Goal: Task Accomplishment & Management: Manage account settings

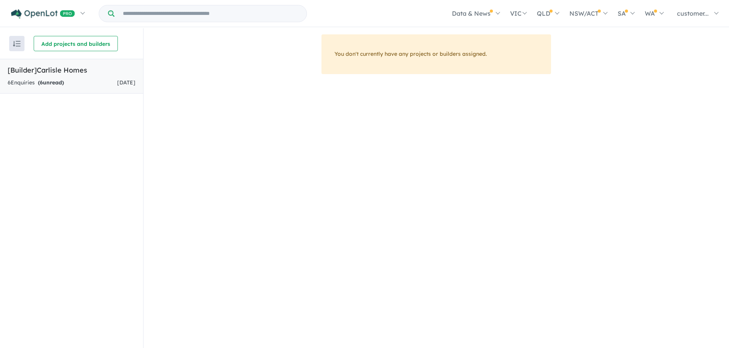
click at [28, 85] on div "6 Enquir ies ( 6 unread)" at bounding box center [36, 82] width 56 height 9
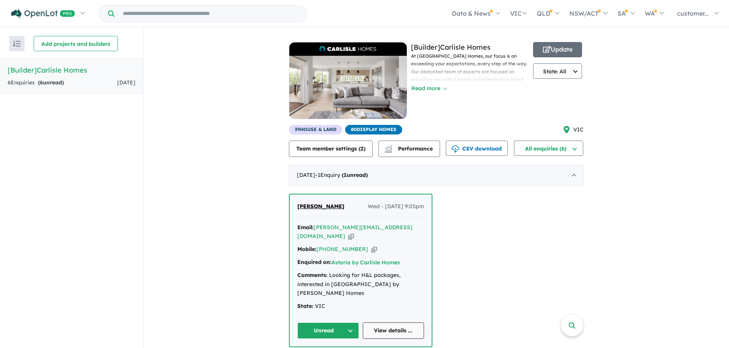
click at [408, 323] on link "View details ..." at bounding box center [394, 331] width 62 height 16
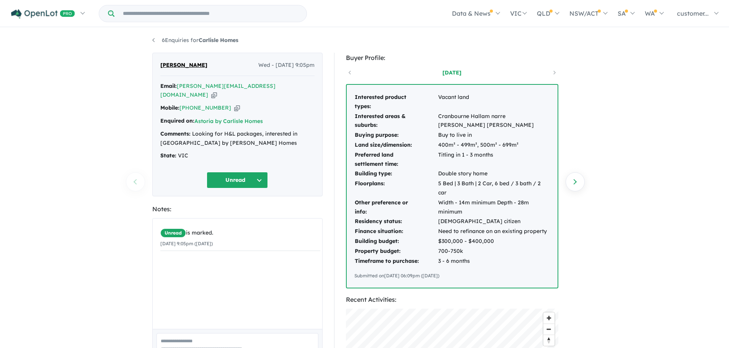
click at [87, 153] on div "6 Enquiries for Carlisle Homes Previous enquiry Next enquiry [PERSON_NAME] Wed …" at bounding box center [364, 188] width 729 height 321
click at [81, 211] on div "6 Enquiries for Carlisle Homes Previous enquiry Next enquiry Natasha K Wed - 17…" at bounding box center [364, 188] width 729 height 321
